Goal: Task Accomplishment & Management: Understand process/instructions

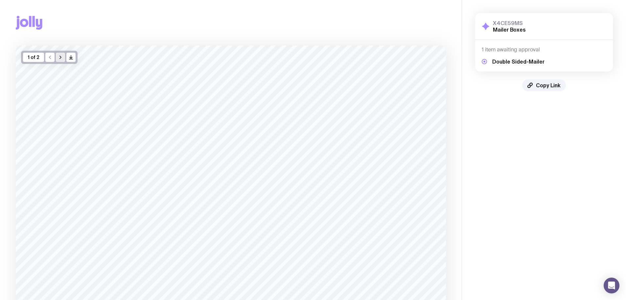
click at [62, 55] on icon "button" at bounding box center [60, 57] width 5 height 5
click at [50, 59] on icon "button" at bounding box center [49, 57] width 5 height 5
click at [62, 56] on icon "button" at bounding box center [60, 57] width 5 height 5
click at [53, 58] on button "button" at bounding box center [49, 57] width 9 height 9
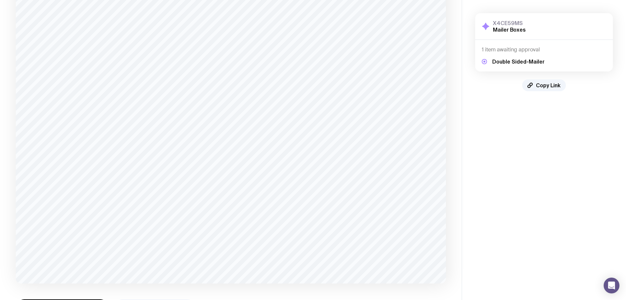
scroll to position [12, 0]
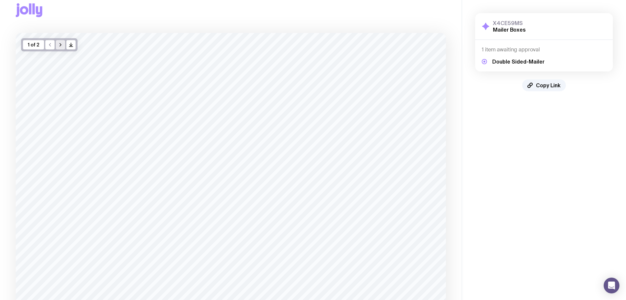
click at [62, 44] on icon "button" at bounding box center [60, 44] width 5 height 5
click at [53, 57] on button "button" at bounding box center [49, 57] width 9 height 9
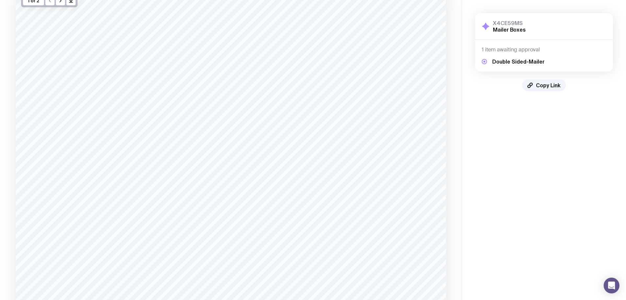
scroll to position [12, 0]
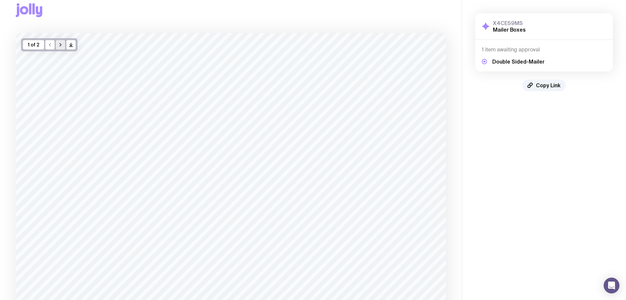
click at [59, 44] on icon "button" at bounding box center [60, 44] width 5 height 5
click at [47, 44] on icon "button" at bounding box center [49, 44] width 5 height 5
click at [62, 61] on button "button" at bounding box center [60, 57] width 9 height 9
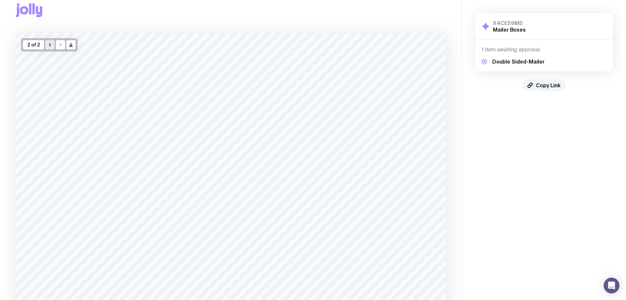
click at [47, 46] on button "button" at bounding box center [49, 44] width 9 height 9
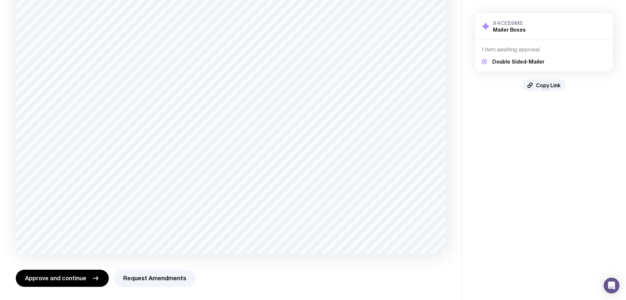
scroll to position [0, 0]
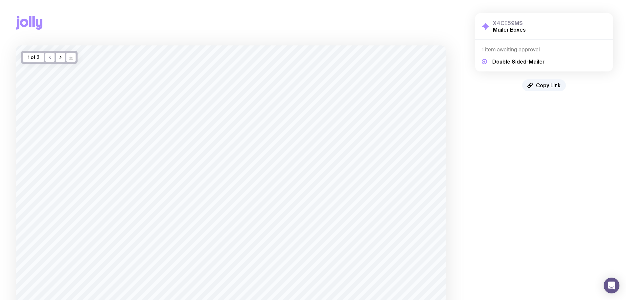
click at [55, 59] on div "1 of 2 /> />" at bounding box center [49, 57] width 57 height 13
click at [58, 56] on icon "button" at bounding box center [60, 57] width 5 height 5
click at [54, 61] on button "button" at bounding box center [49, 57] width 9 height 9
click at [62, 60] on button "button" at bounding box center [60, 57] width 9 height 9
click at [47, 54] on button "button" at bounding box center [49, 57] width 9 height 9
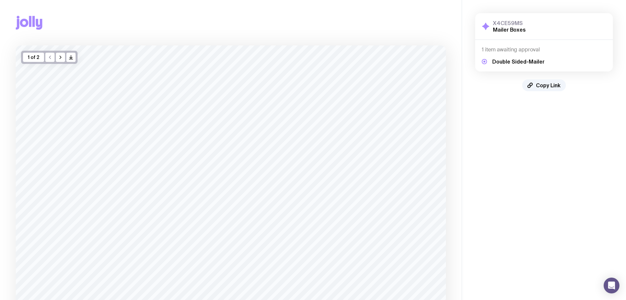
scroll to position [144, 0]
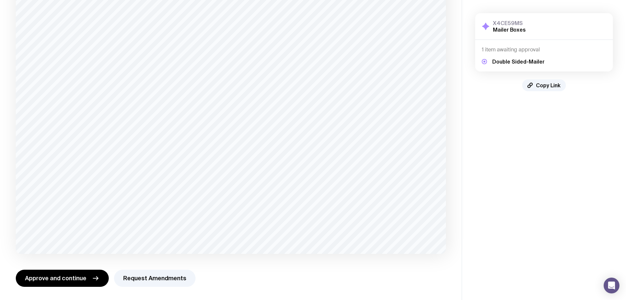
scroll to position [16, 0]
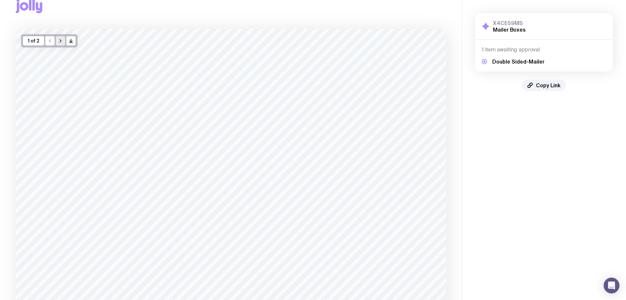
click at [60, 39] on icon "button" at bounding box center [60, 40] width 1 height 3
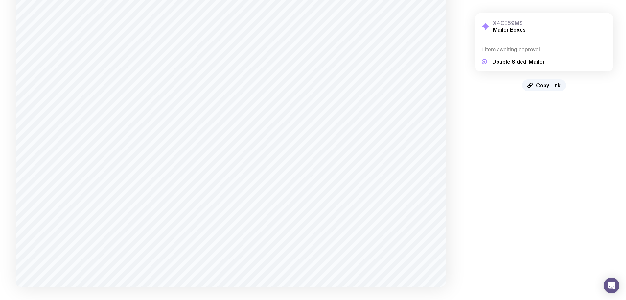
scroll to position [144, 0]
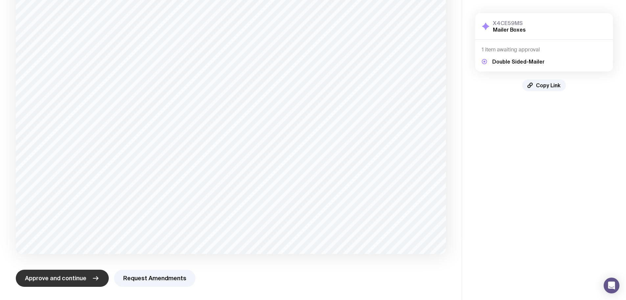
click at [70, 279] on span "Approve and continue" at bounding box center [55, 278] width 61 height 8
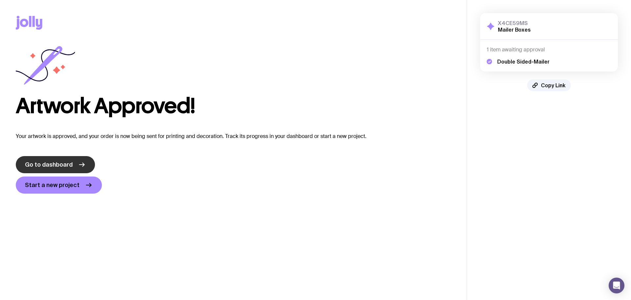
click at [59, 162] on span "Go to dashboard" at bounding box center [49, 164] width 48 height 8
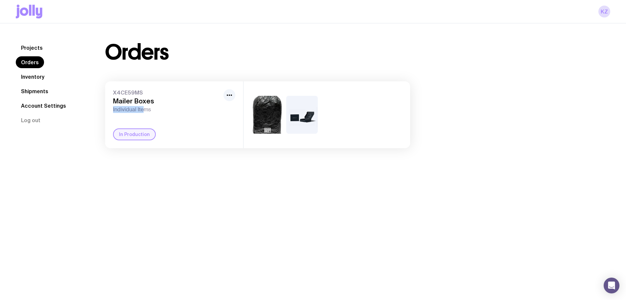
drag, startPoint x: 113, startPoint y: 108, endPoint x: 145, endPoint y: 109, distance: 31.9
click at [144, 108] on span "Individual Items" at bounding box center [167, 109] width 108 height 7
click at [157, 109] on span "Individual Items" at bounding box center [167, 109] width 108 height 7
click at [36, 73] on link "Inventory" at bounding box center [33, 77] width 34 height 12
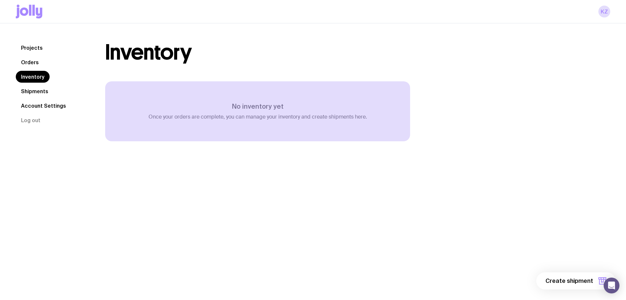
click at [39, 53] on link "Projects" at bounding box center [32, 48] width 32 height 12
